Goal: Information Seeking & Learning: Learn about a topic

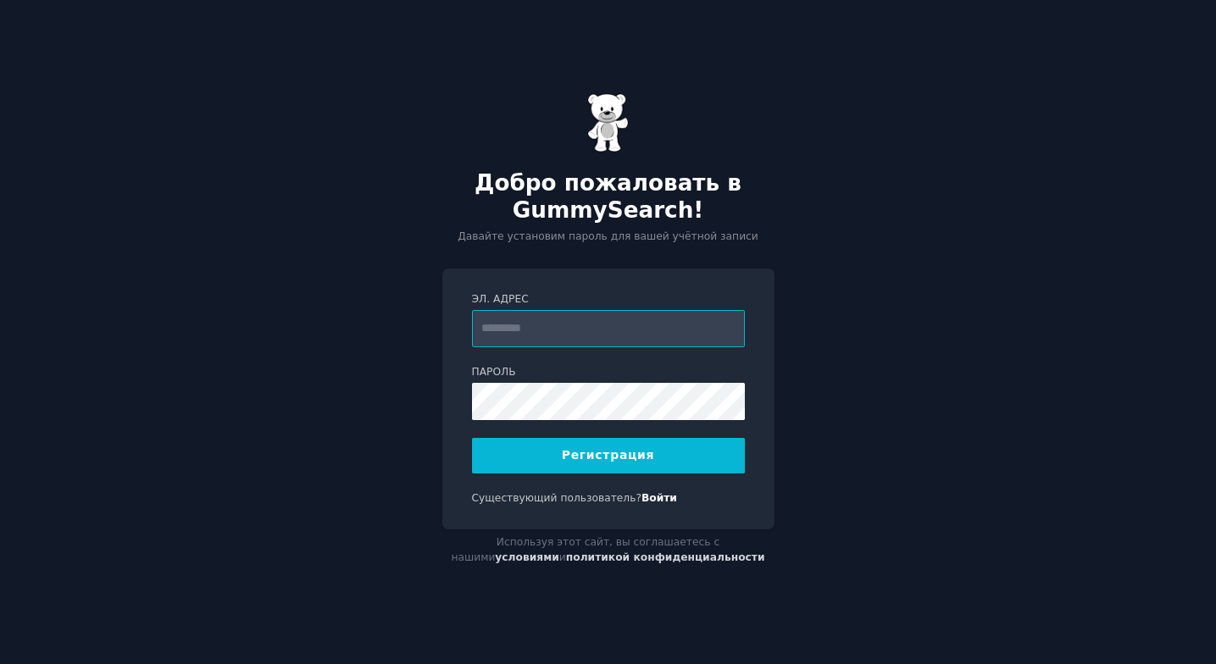
paste input "**********"
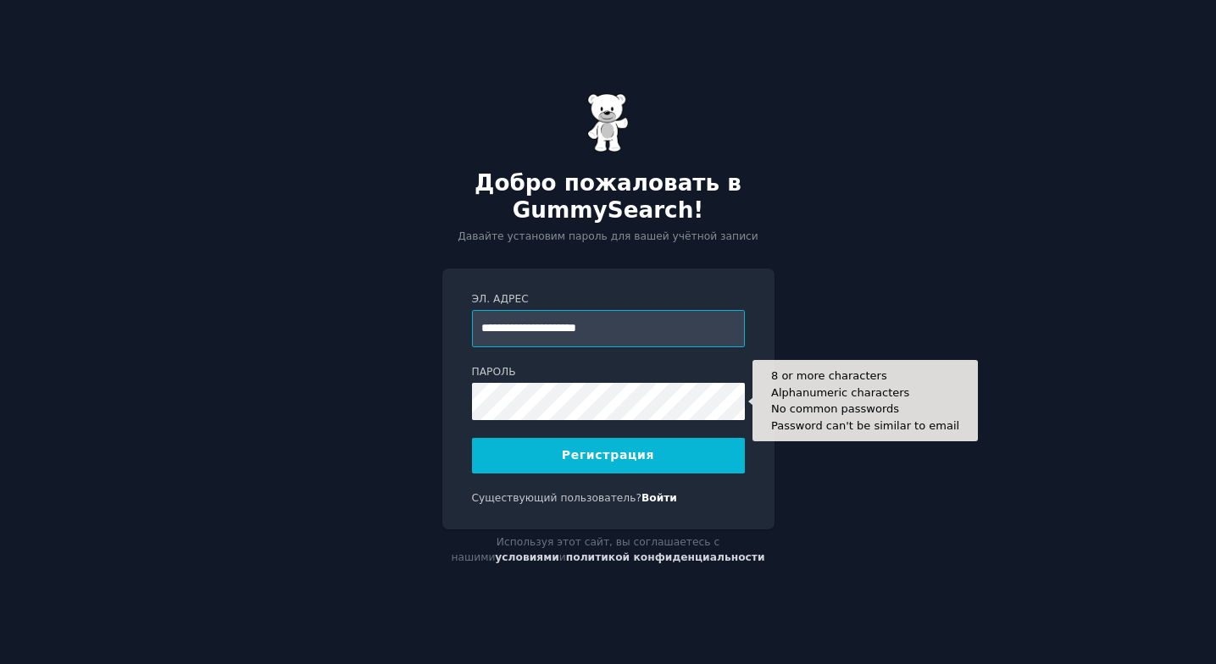
type input "**********"
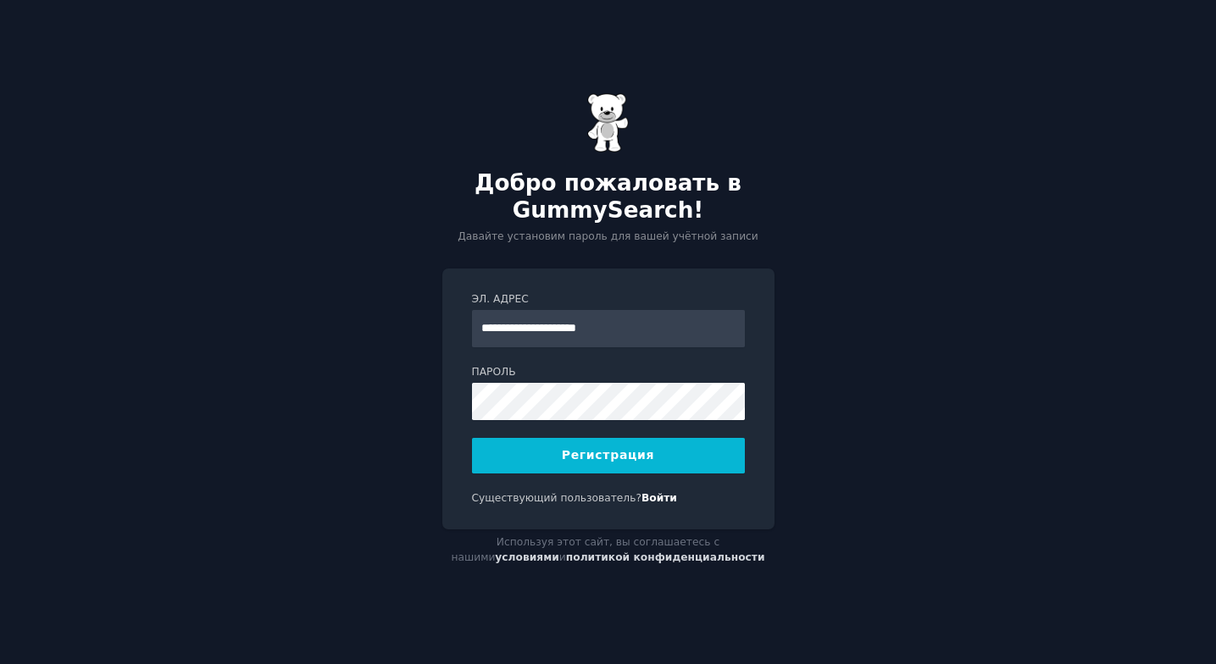
click at [653, 456] on button "Регистрация" at bounding box center [608, 456] width 273 height 36
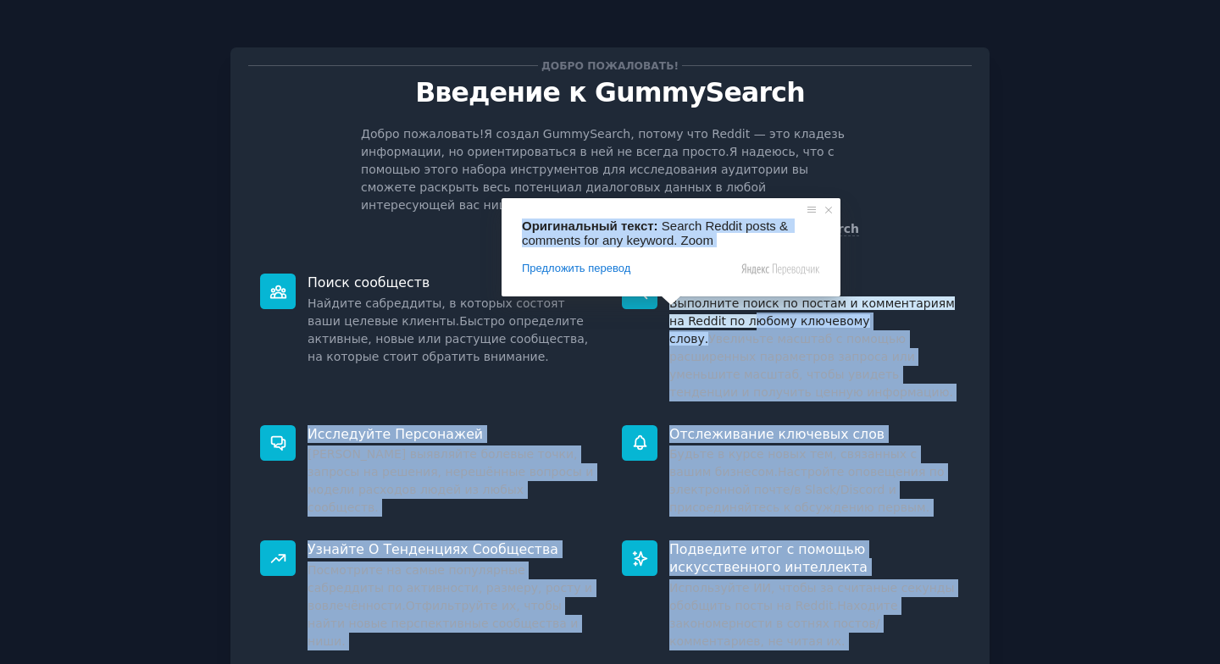
drag, startPoint x: 671, startPoint y: 301, endPoint x: 731, endPoint y: 313, distance: 61.3
click at [731, 313] on body "Добро пожаловать! Введение к GummySearch Добро пожаловать! Я создал GummySearch…" at bounding box center [610, 332] width 1220 height 664
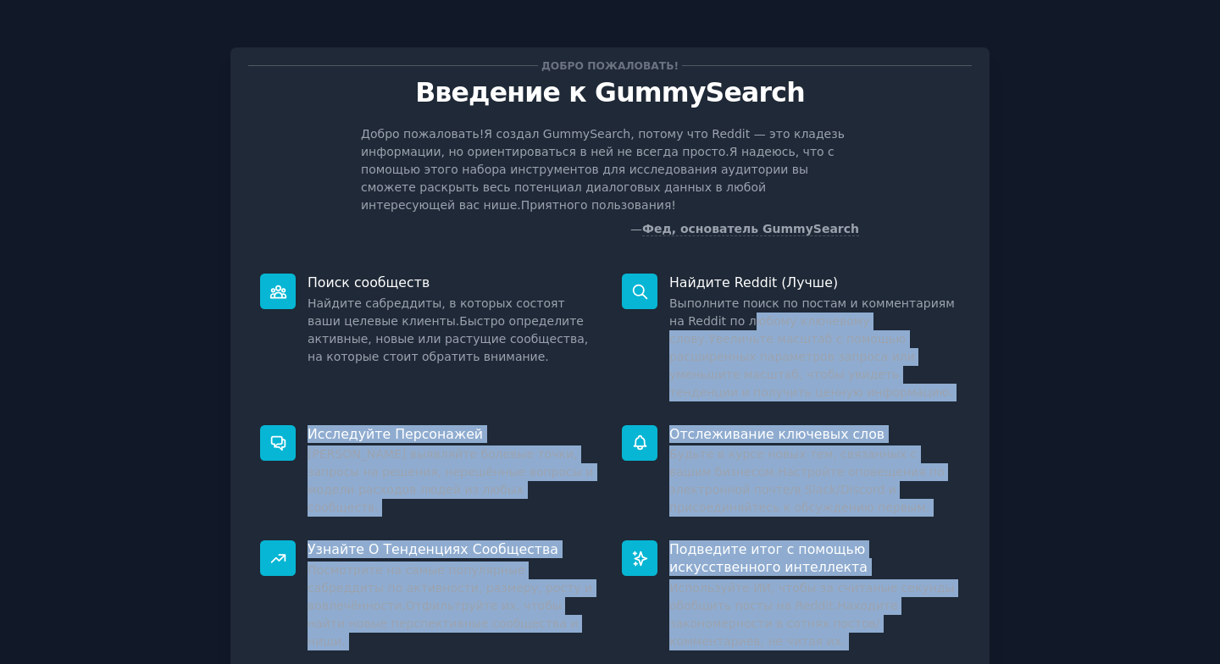
click at [793, 334] on ya-tr-span "Увеличьте масштаб с помощью расширенных параметров запроса или уменьшите масшта…" at bounding box center [811, 365] width 284 height 67
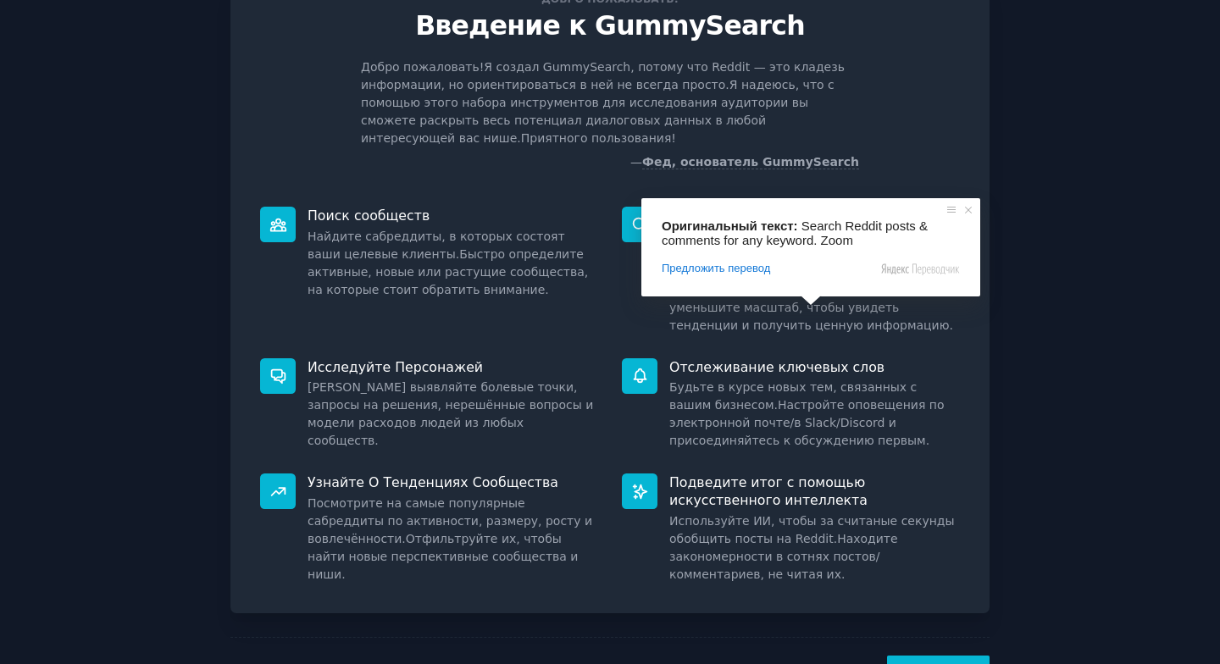
scroll to position [102, 0]
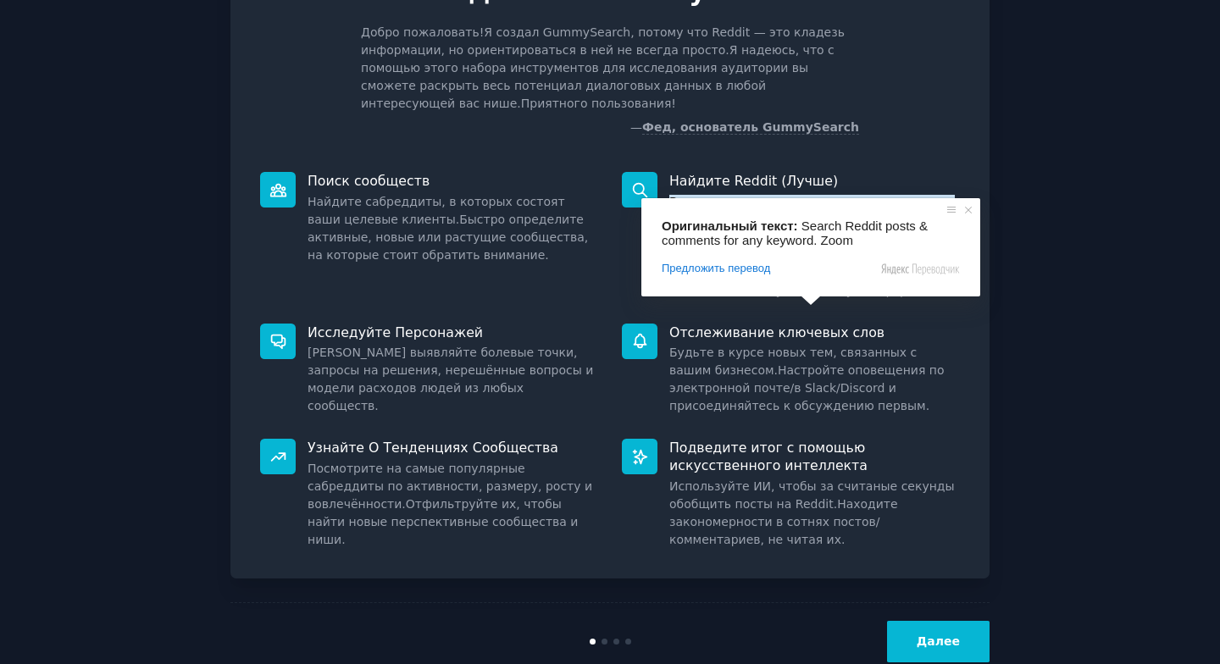
click at [925, 640] on button "Далее" at bounding box center [938, 642] width 103 height 42
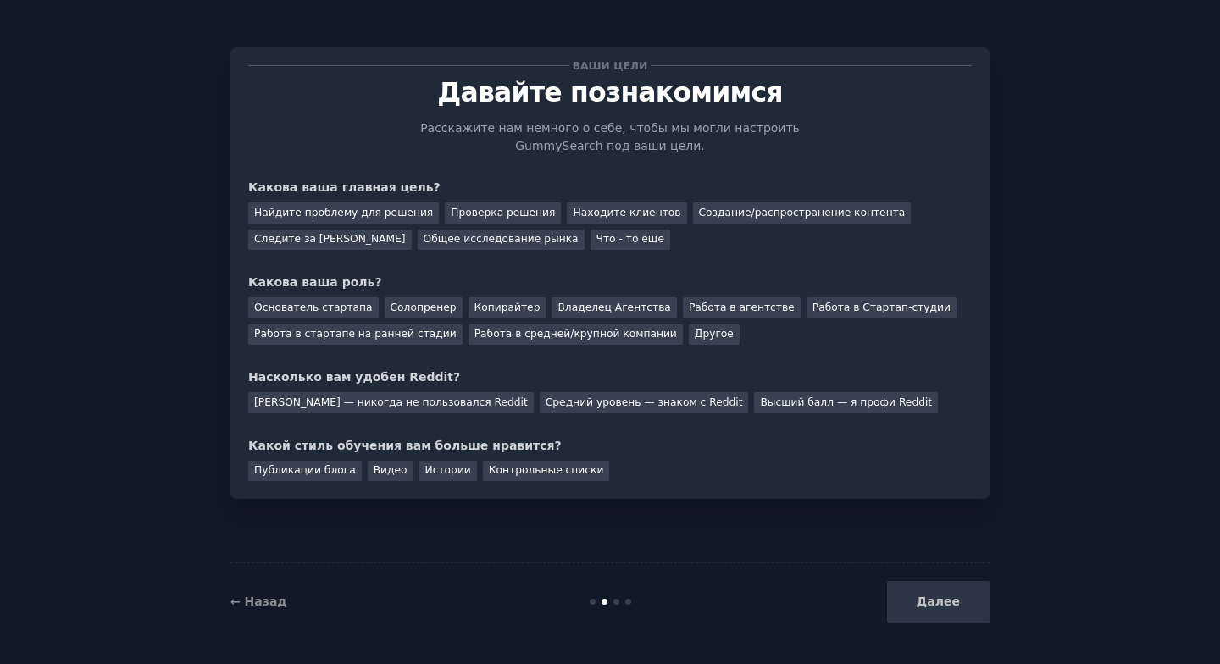
click at [939, 592] on div "Далее" at bounding box center [862, 602] width 253 height 42
drag, startPoint x: 940, startPoint y: 594, endPoint x: 948, endPoint y: 607, distance: 14.8
click at [943, 596] on div "Далее" at bounding box center [862, 602] width 253 height 42
click at [962, 625] on div "← Назад Далее" at bounding box center [609, 602] width 759 height 78
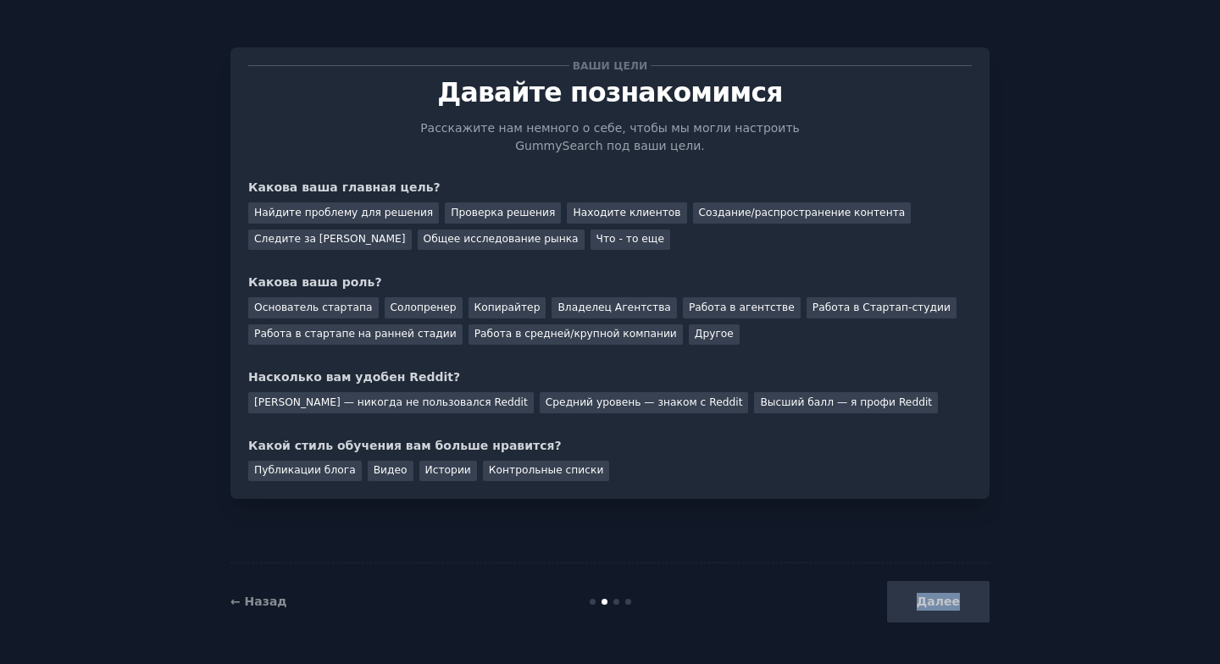
click at [956, 615] on div "Далее" at bounding box center [862, 602] width 253 height 42
click at [945, 610] on div "Далее" at bounding box center [862, 602] width 253 height 42
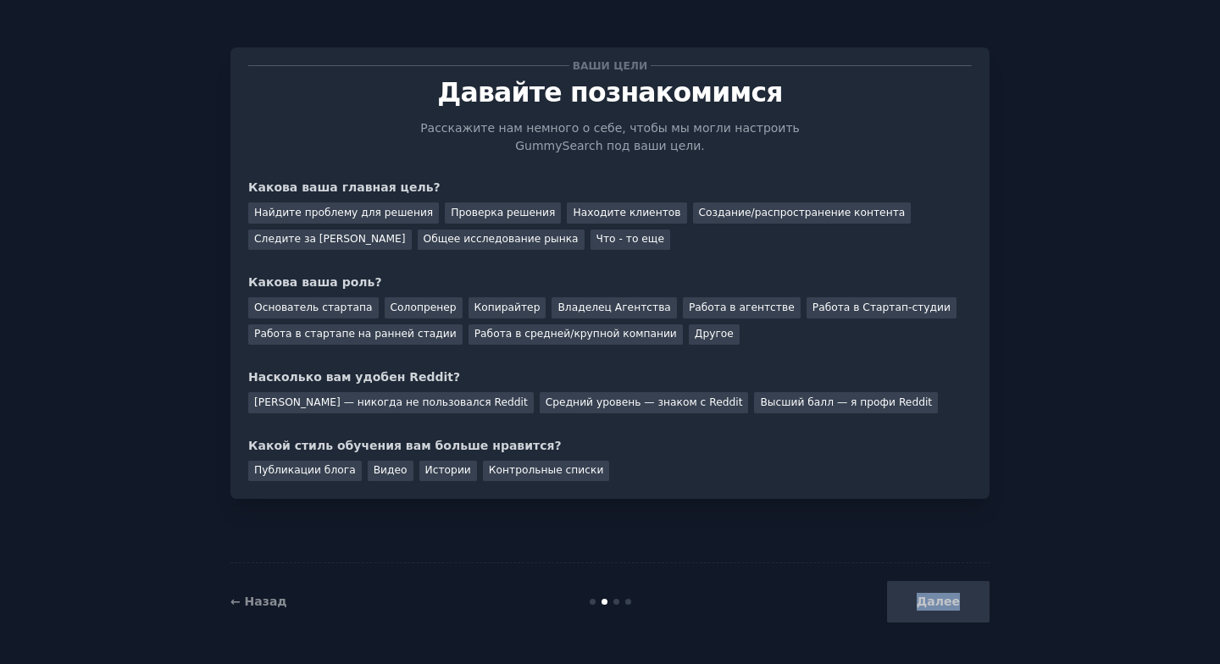
drag, startPoint x: 945, startPoint y: 610, endPoint x: 922, endPoint y: 605, distance: 23.4
click at [931, 607] on div "Далее" at bounding box center [862, 602] width 253 height 42
drag, startPoint x: 913, startPoint y: 604, endPoint x: 939, endPoint y: 595, distance: 27.1
click at [915, 603] on div "Далее" at bounding box center [862, 602] width 253 height 42
click at [957, 592] on div "Далее" at bounding box center [862, 602] width 253 height 42
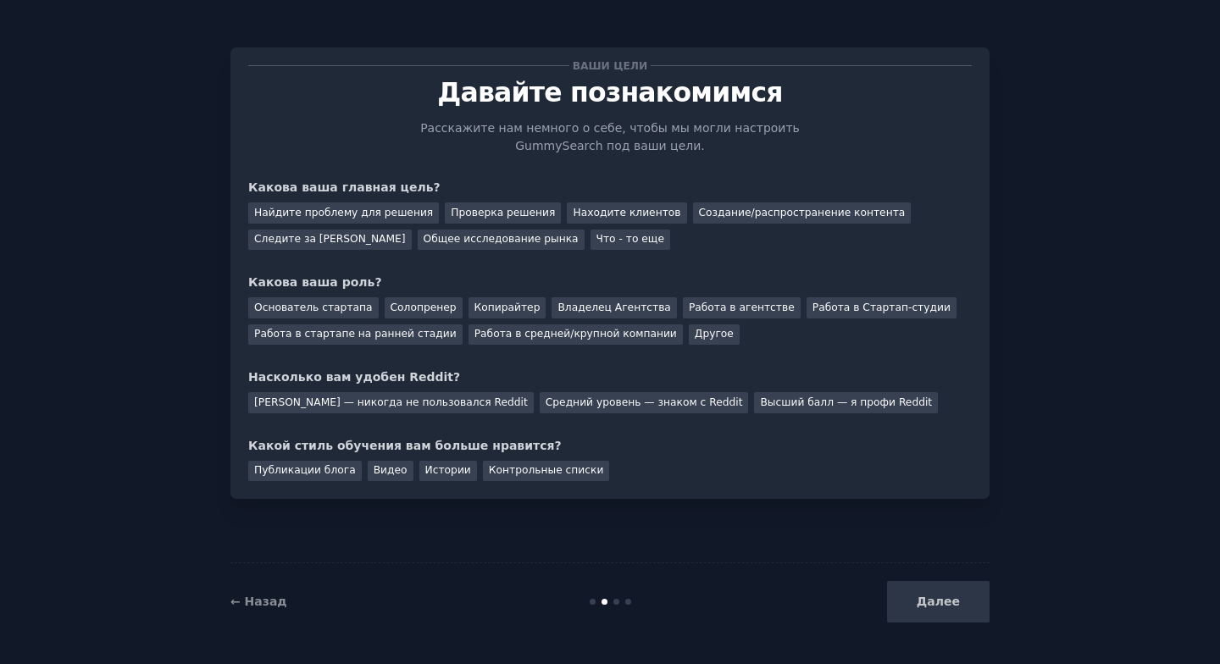
click at [954, 594] on div "Далее" at bounding box center [862, 602] width 253 height 42
click at [944, 599] on div "Далее" at bounding box center [862, 602] width 253 height 42
click at [949, 609] on div "Далее" at bounding box center [862, 602] width 253 height 42
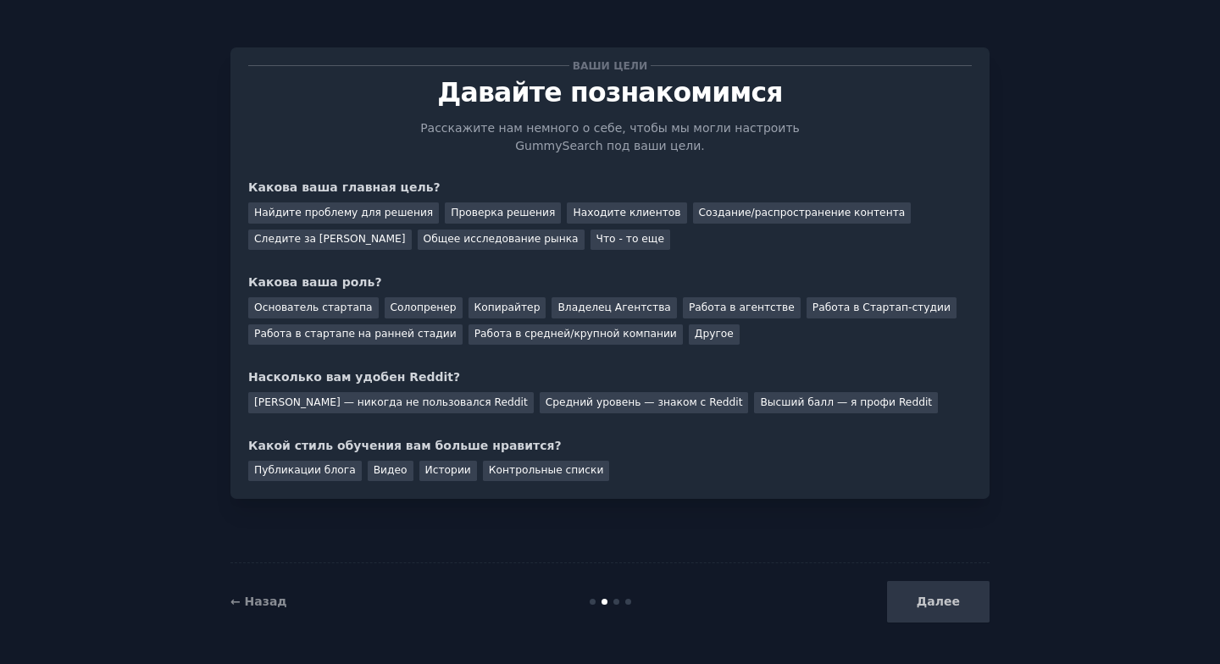
click at [949, 604] on div "Далее" at bounding box center [862, 602] width 253 height 42
click at [954, 602] on div "Далее" at bounding box center [862, 602] width 253 height 42
click at [596, 242] on ya-tr-span "Что - то еще" at bounding box center [630, 239] width 68 height 12
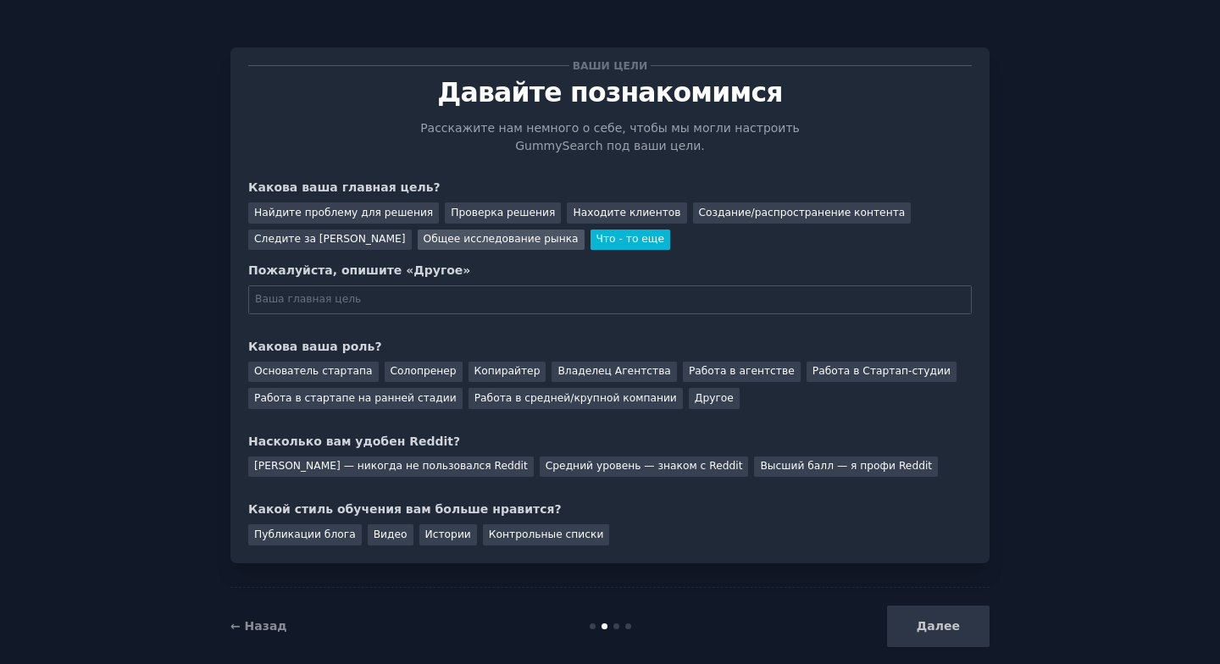
click at [468, 248] on div "Общее исследование рынка" at bounding box center [501, 240] width 167 height 21
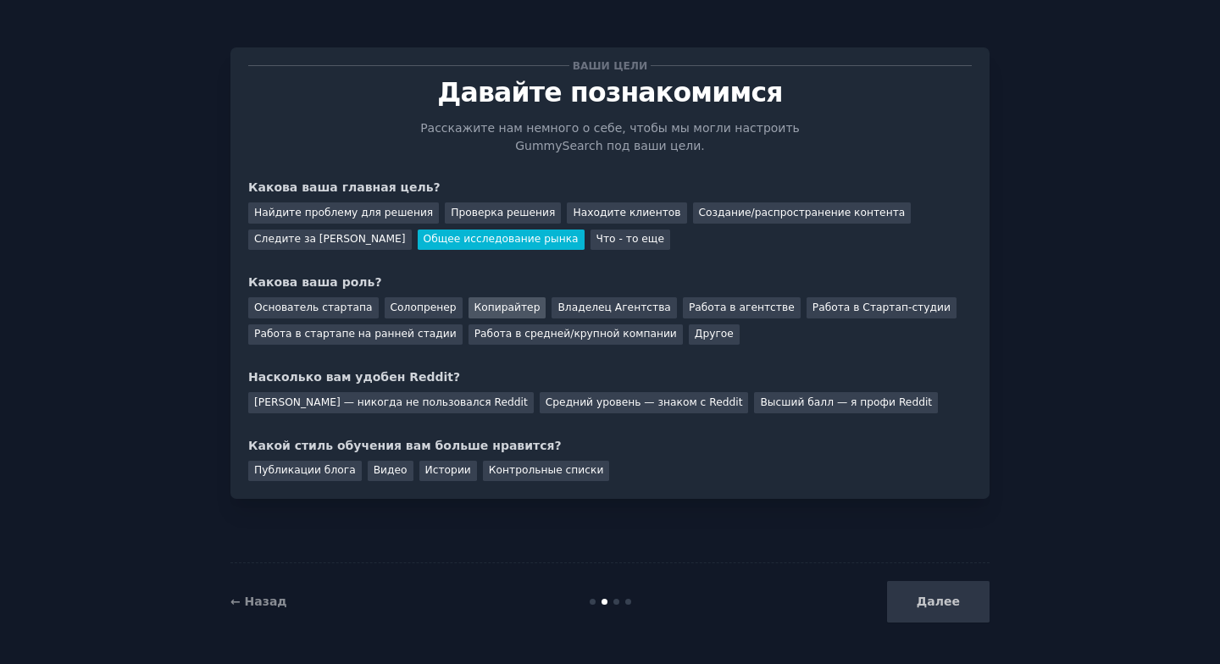
click at [496, 309] on ya-tr-span "Копирайтер" at bounding box center [507, 308] width 66 height 12
click at [540, 409] on div "Средний уровень — знаком с Reddit" at bounding box center [644, 402] width 209 height 21
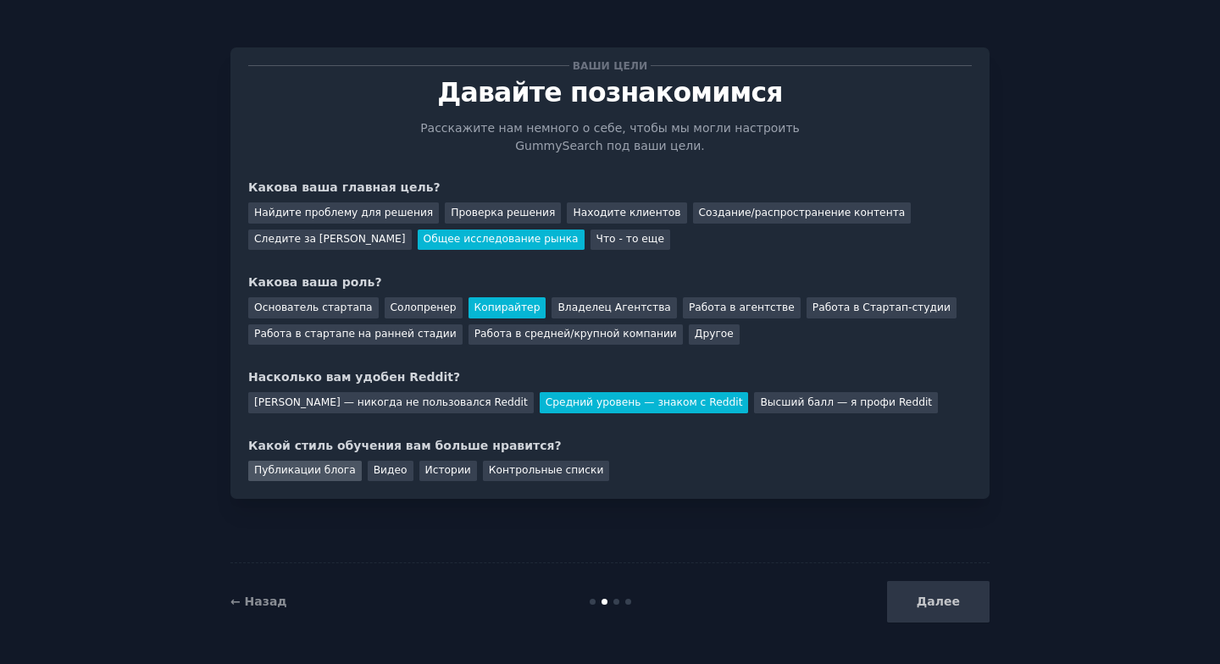
click at [333, 471] on ya-tr-span "Публикации блога" at bounding box center [305, 470] width 102 height 12
click at [951, 596] on button "Далее" at bounding box center [938, 602] width 103 height 42
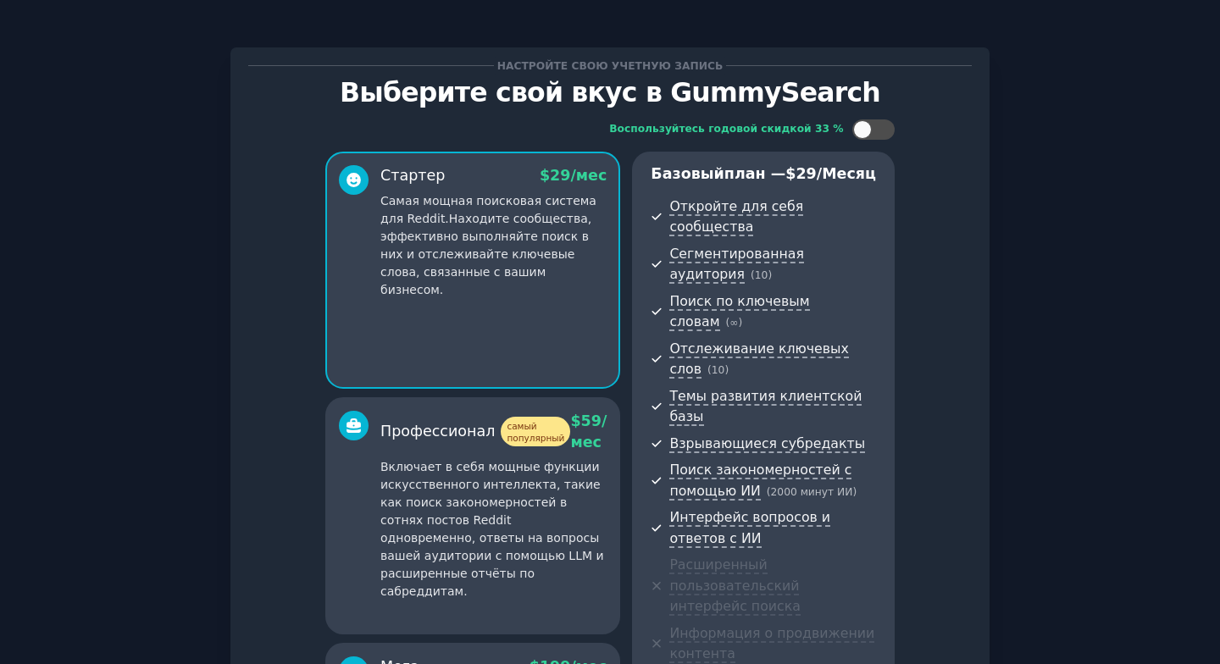
scroll to position [231, 0]
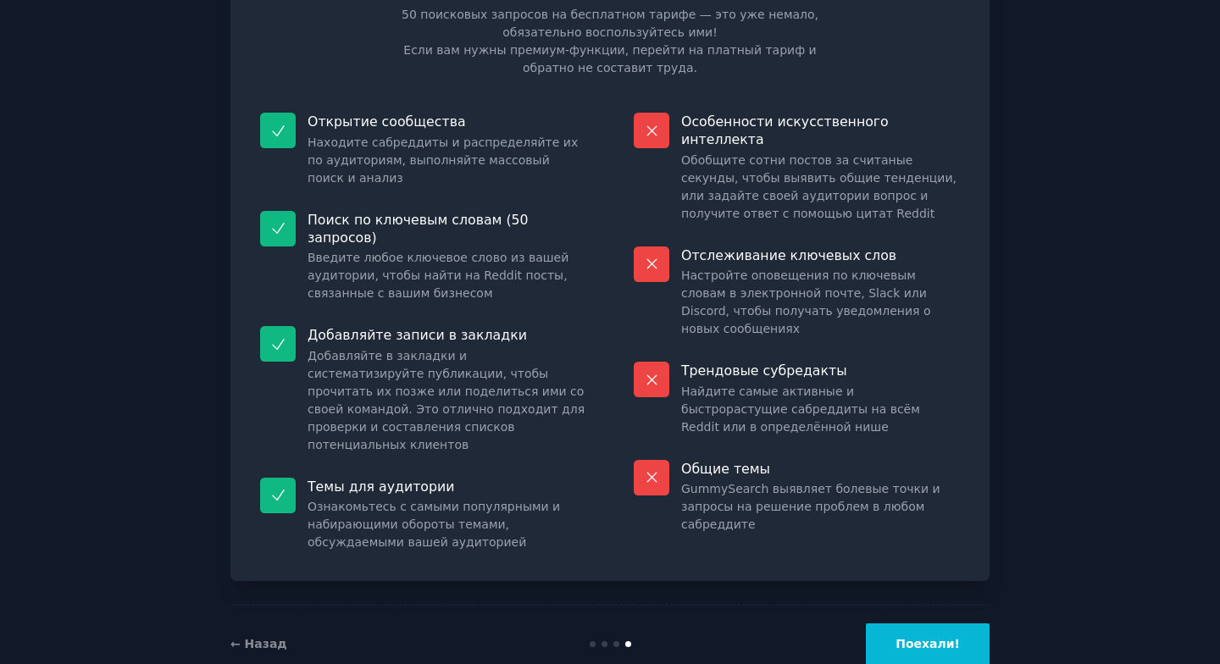
scroll to position [120, 0]
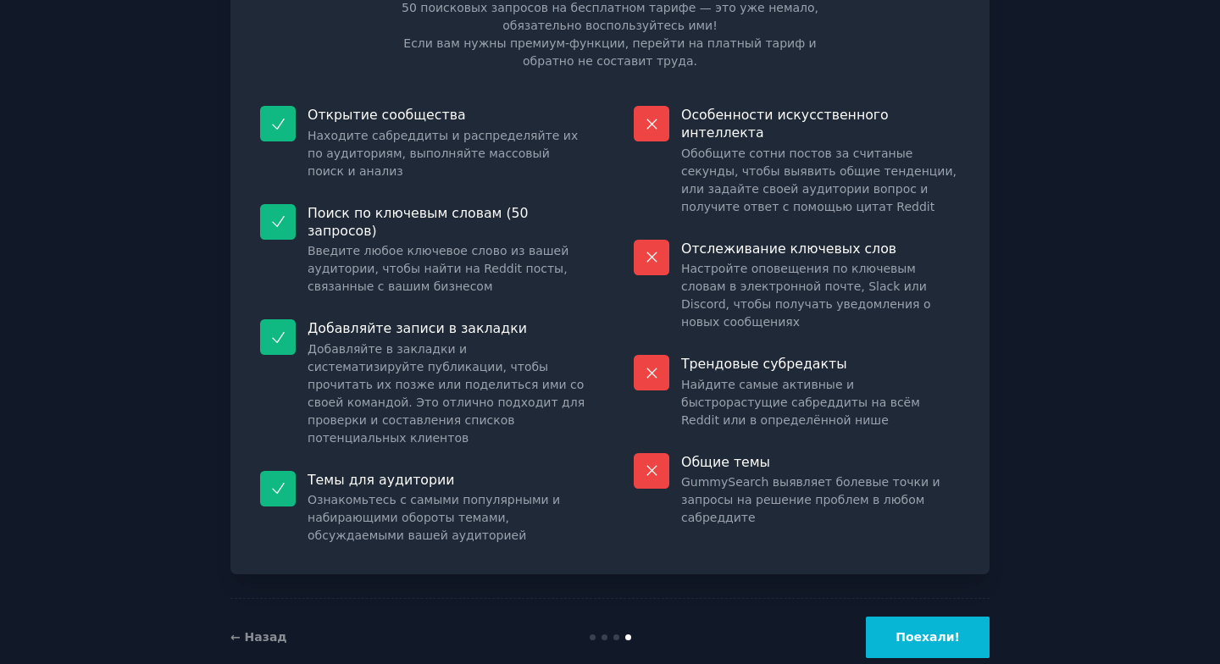
click at [911, 630] on ya-tr-span "Поехали!" at bounding box center [927, 637] width 64 height 14
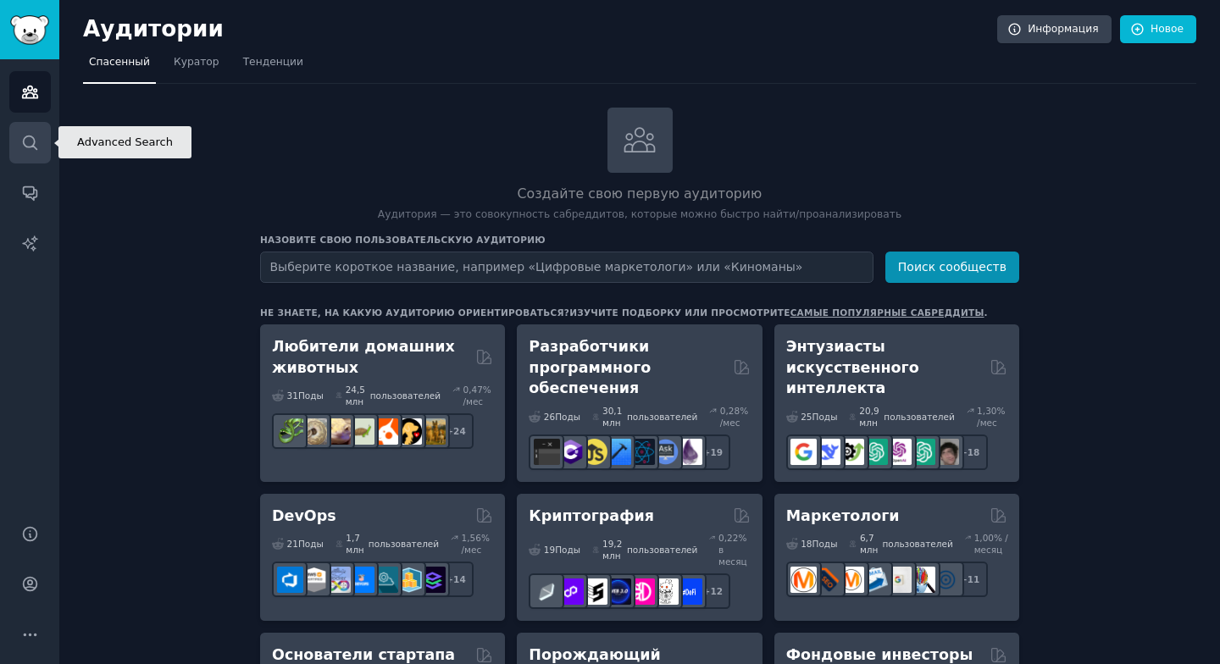
click at [15, 146] on link "Поиск" at bounding box center [30, 143] width 42 height 42
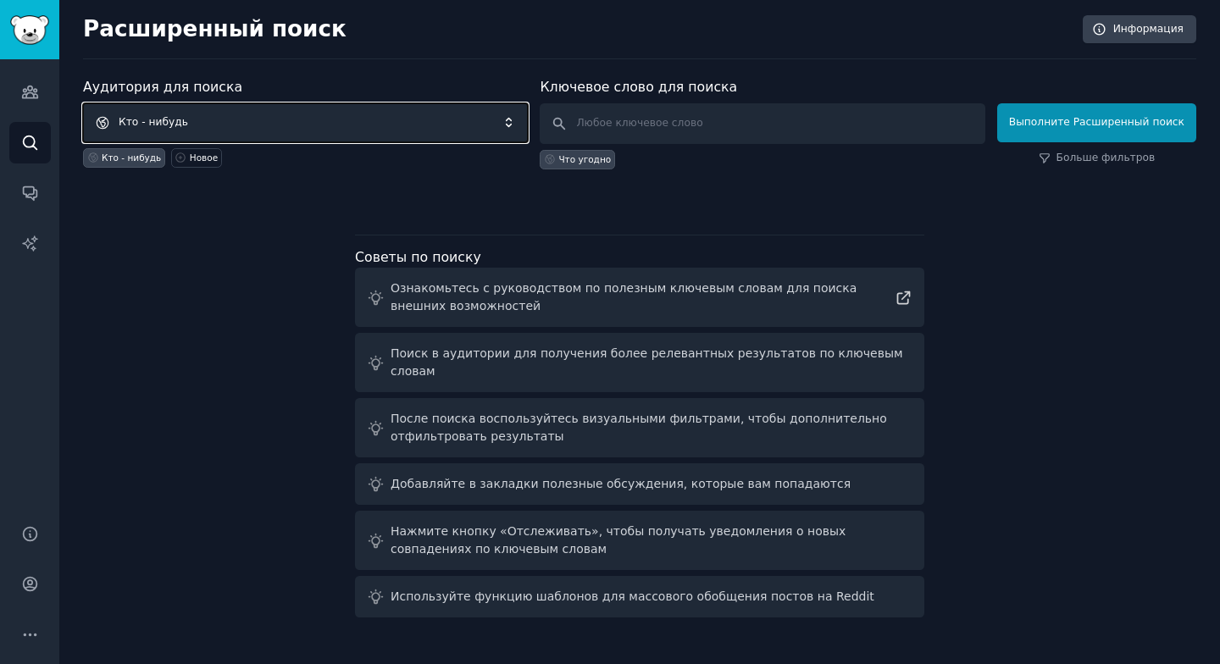
click at [300, 115] on span "Кто - нибудь" at bounding box center [305, 122] width 445 height 39
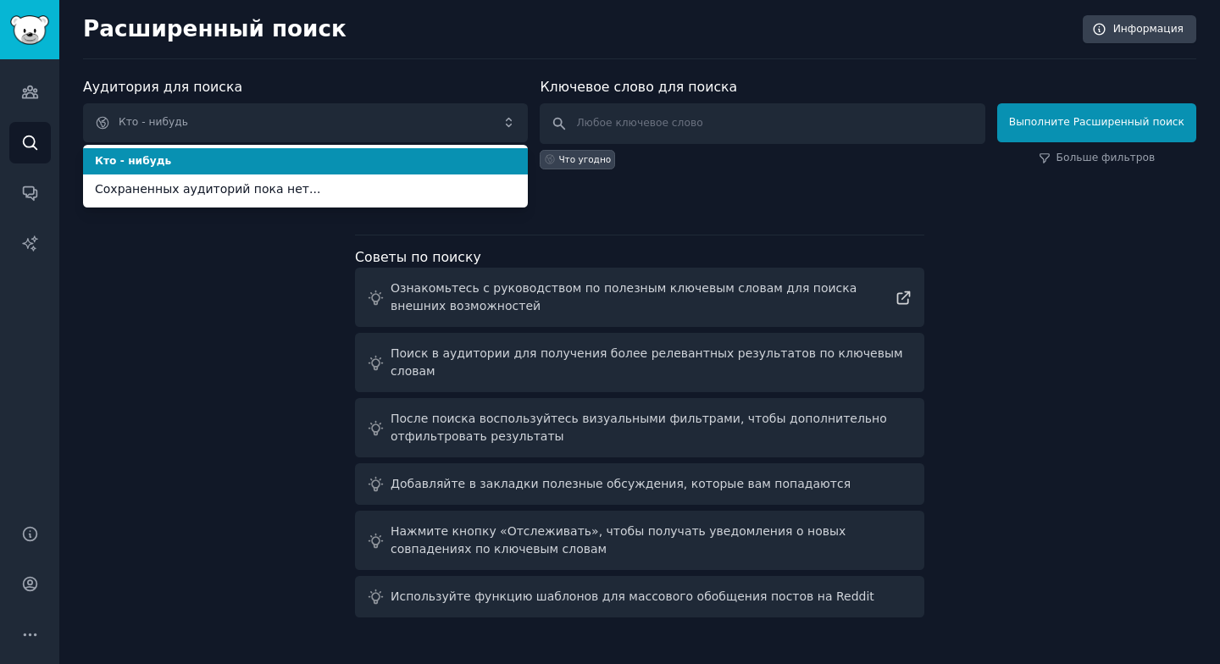
click at [432, 74] on div "Расширенный поиск Информация Аудитория для поиска Кто - нибудь Кто - нибудь Сох…" at bounding box center [639, 332] width 1161 height 664
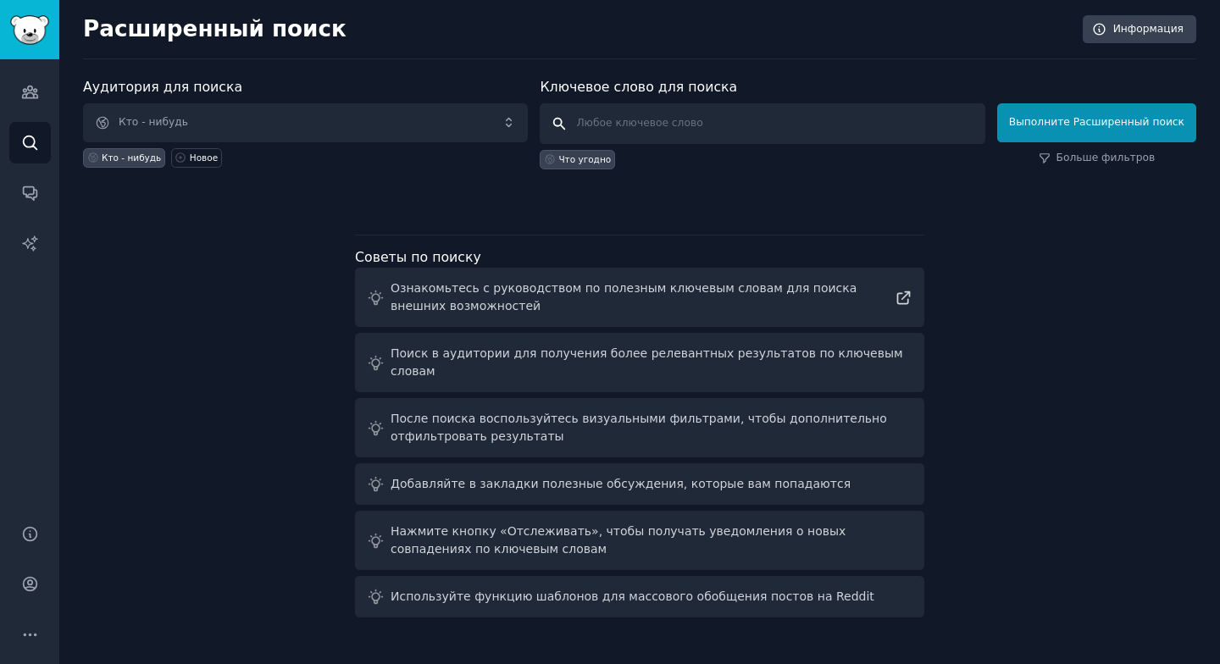
click at [646, 130] on input "text" at bounding box center [762, 123] width 445 height 41
type input "magic"
click button "Выполните Расширенный поиск" at bounding box center [1096, 122] width 199 height 39
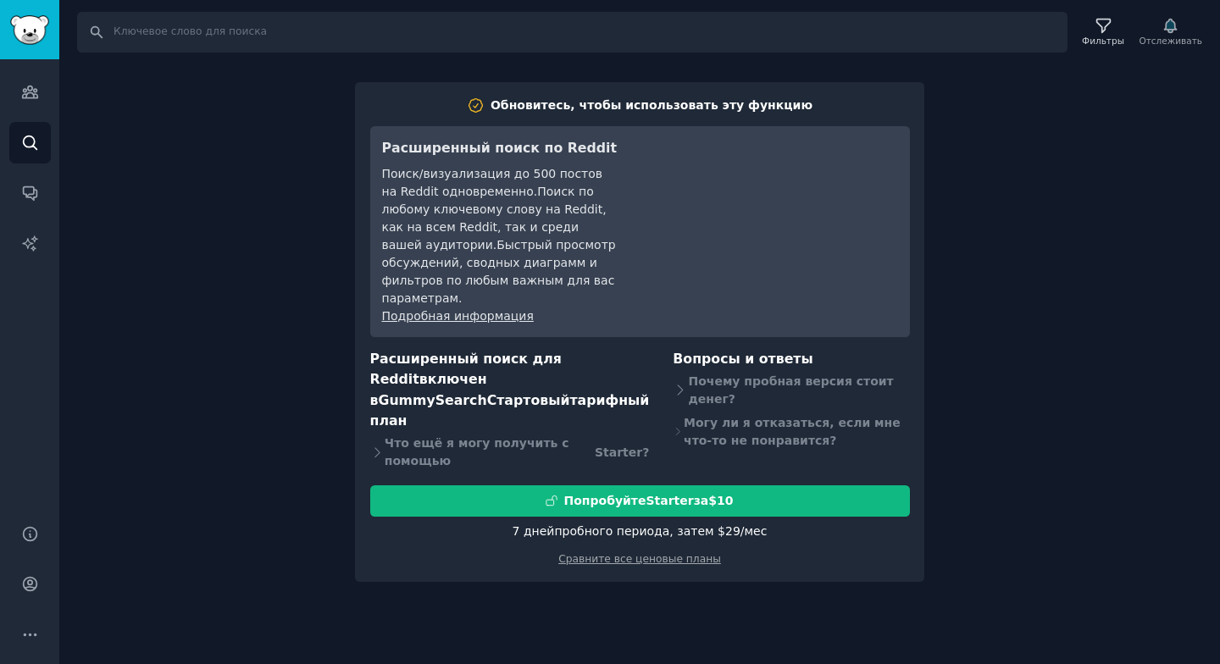
click at [206, 216] on div "Поиск Фильтры Отслеживать Обновитесь, чтобы использовать эту функцию Расширенны…" at bounding box center [639, 332] width 1161 height 664
click at [603, 109] on ya-tr-span "Обновитесь, чтобы использовать эту функцию" at bounding box center [652, 105] width 322 height 14
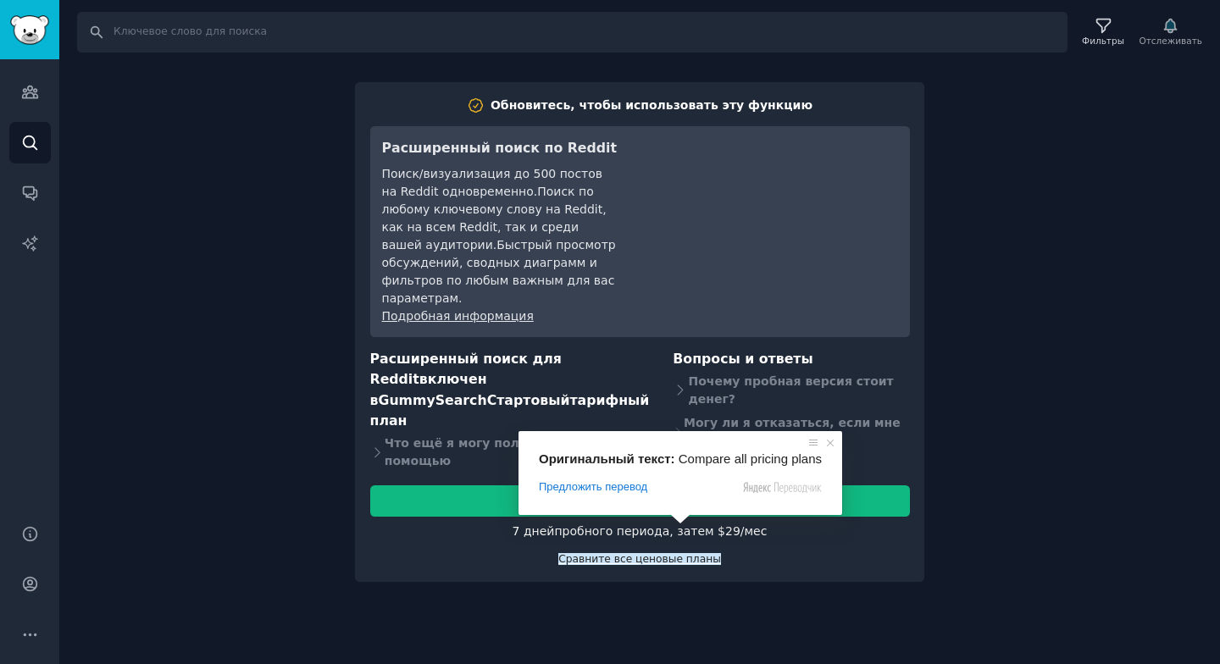
click at [646, 553] on ya-tr-span "Сравните все ценовые планы" at bounding box center [639, 559] width 163 height 12
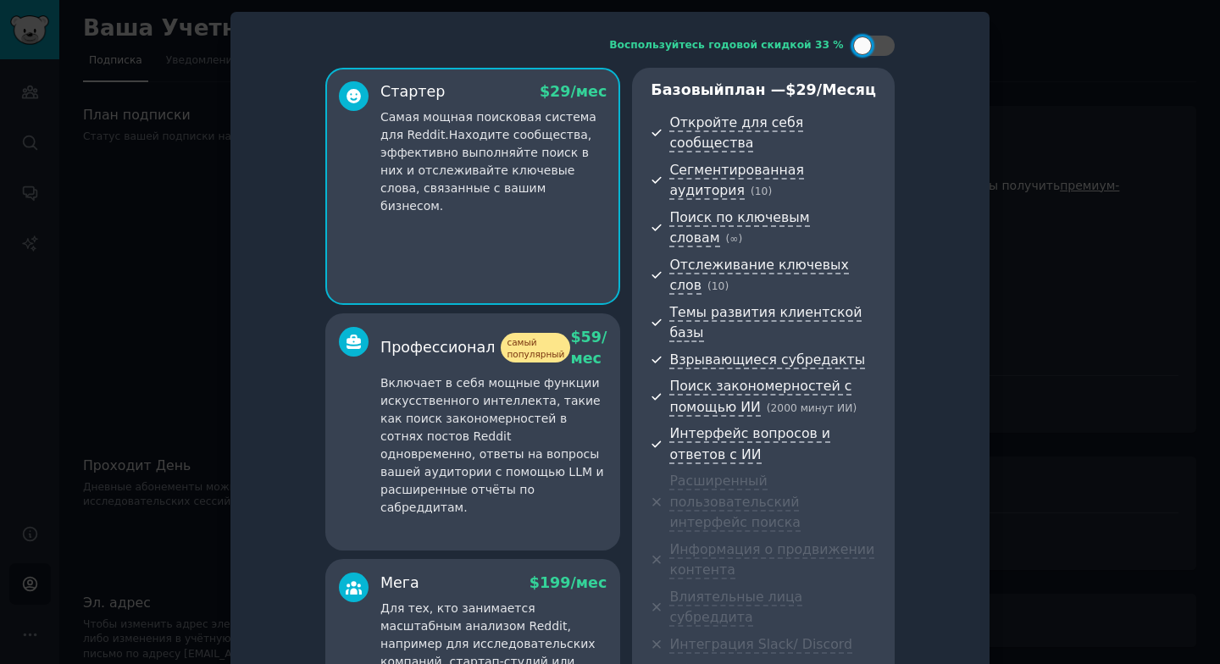
click at [1083, 173] on div at bounding box center [610, 332] width 1220 height 664
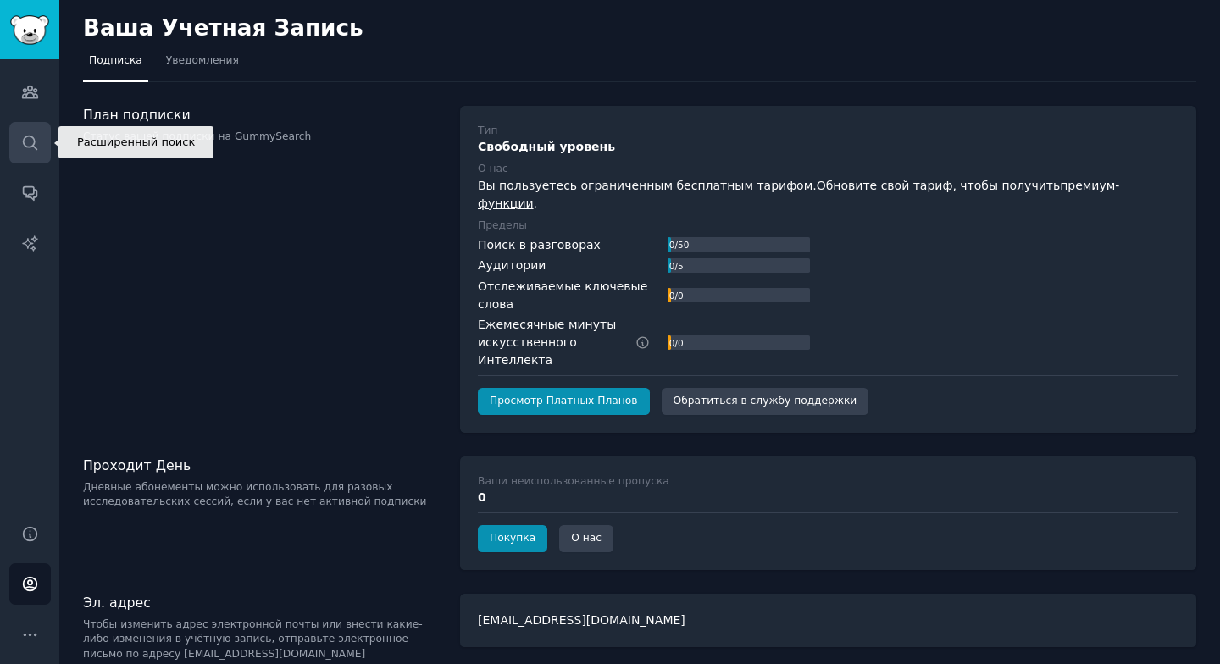
click at [26, 136] on icon "Боковая панель" at bounding box center [30, 143] width 14 height 14
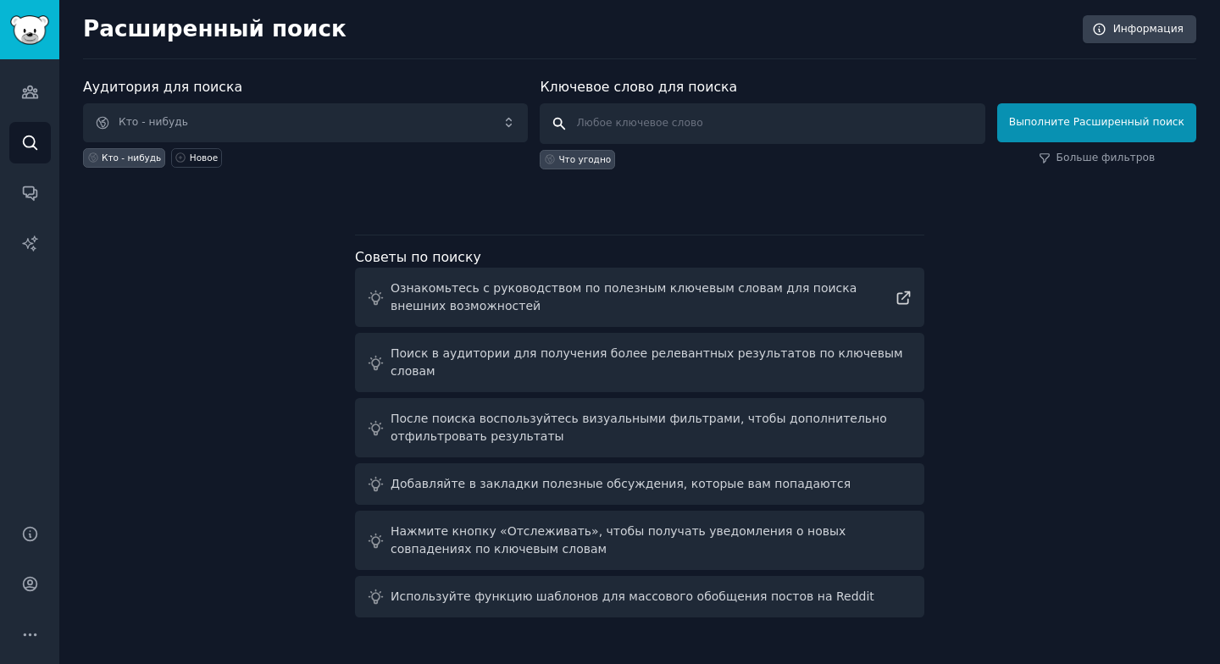
click at [702, 119] on input "text" at bounding box center [762, 123] width 445 height 41
type input "magic"
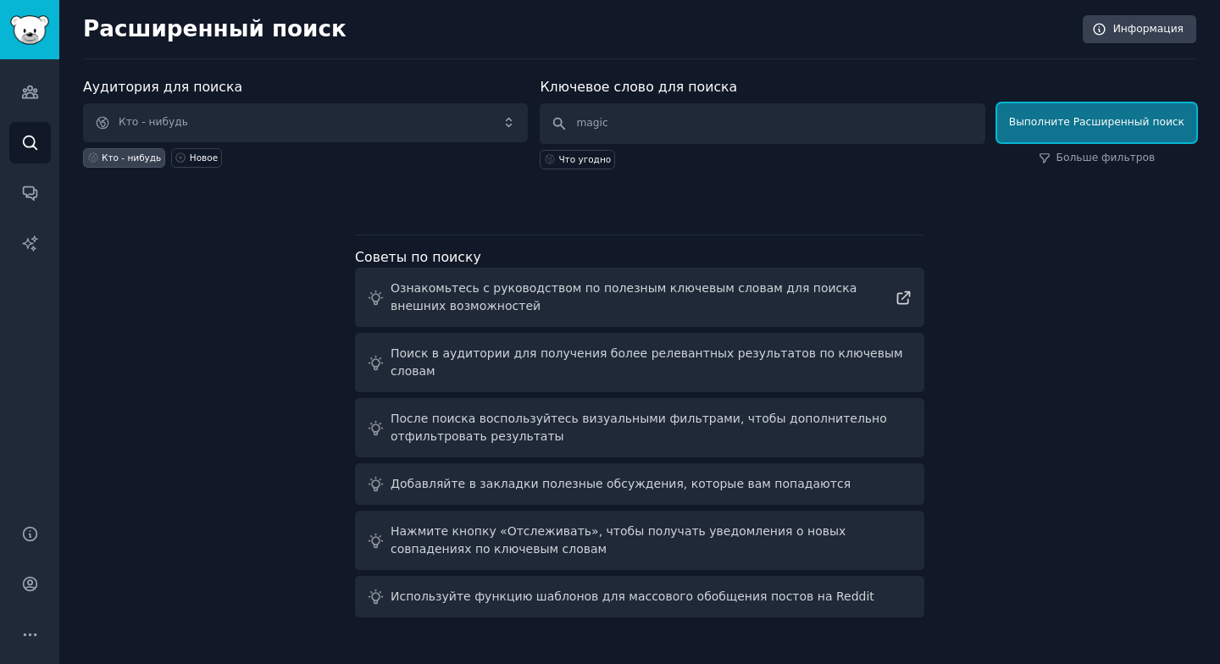
click at [1116, 119] on ya-tr-span "Выполните Расширенный поиск" at bounding box center [1096, 122] width 175 height 12
